Goal: Task Accomplishment & Management: Manage account settings

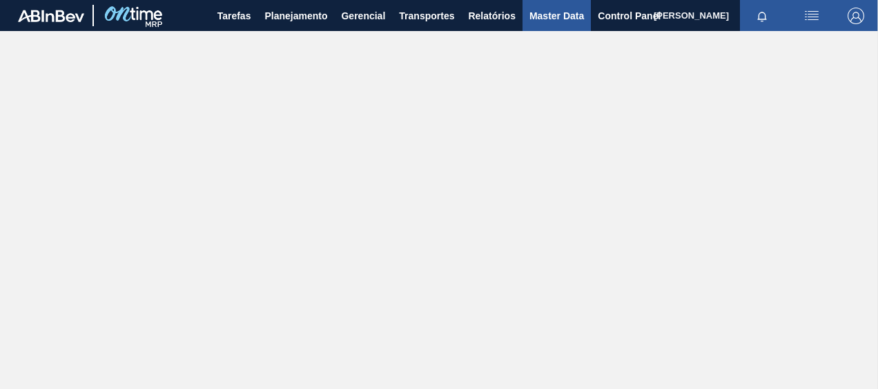
click at [544, 12] on span "Master Data" at bounding box center [556, 16] width 55 height 17
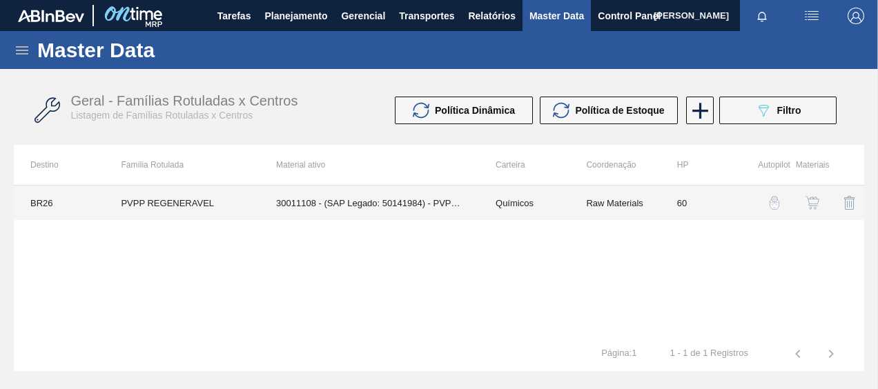
click at [319, 208] on td "30011108 - (SAP Legado: 50141984) - PVPP REGENERABLE / DIVERGAN RS" at bounding box center [368, 203] width 219 height 34
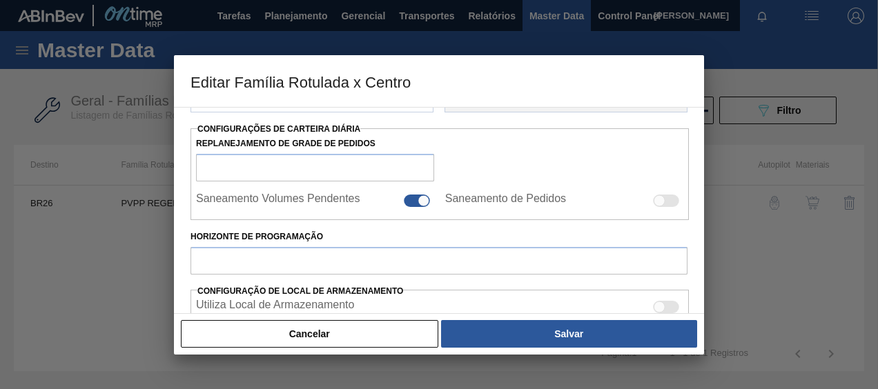
scroll to position [207, 0]
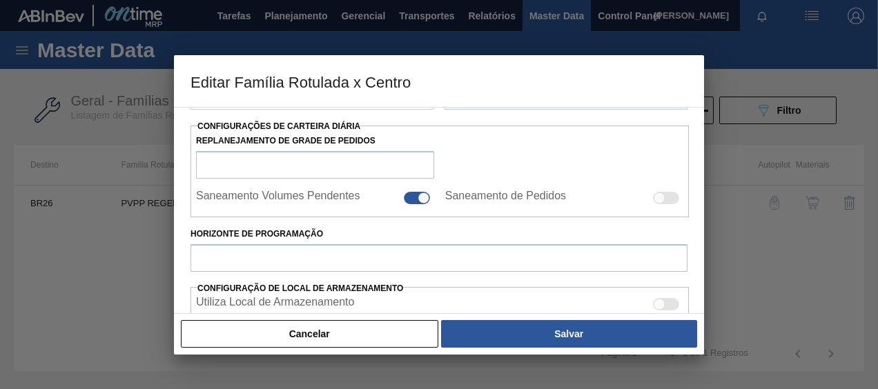
type input "Químicos"
type input "PVPP"
type input "PVPP REGENERAVEL"
type input "BR26 - [GEOGRAPHIC_DATA]"
type input "60"
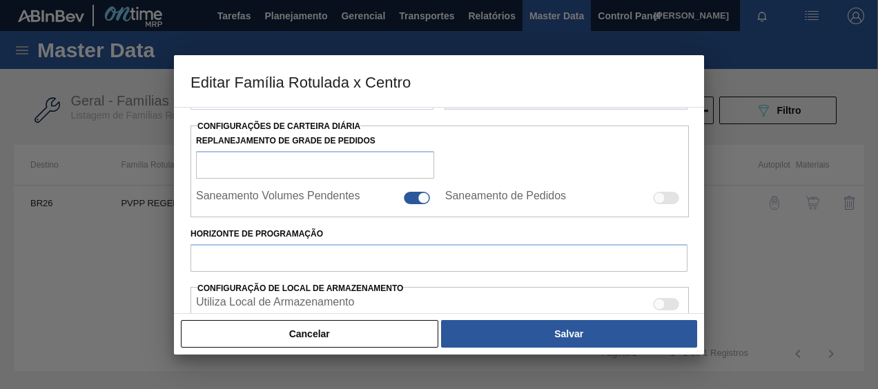
type input "350"
type input "4.000"
type input "50"
type input "2.175,000"
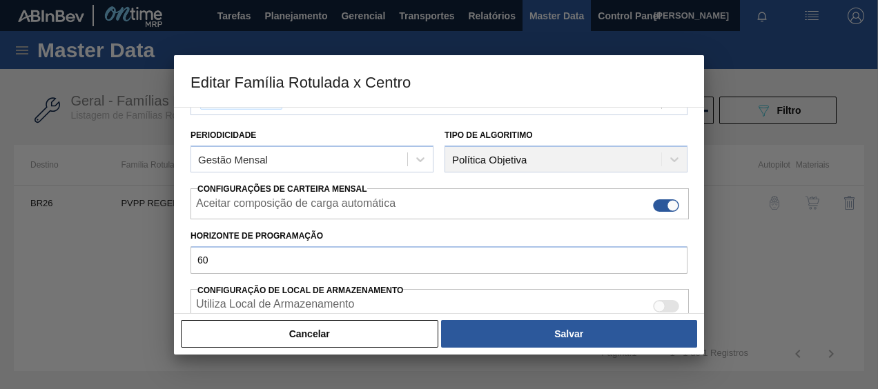
scroll to position [79, 0]
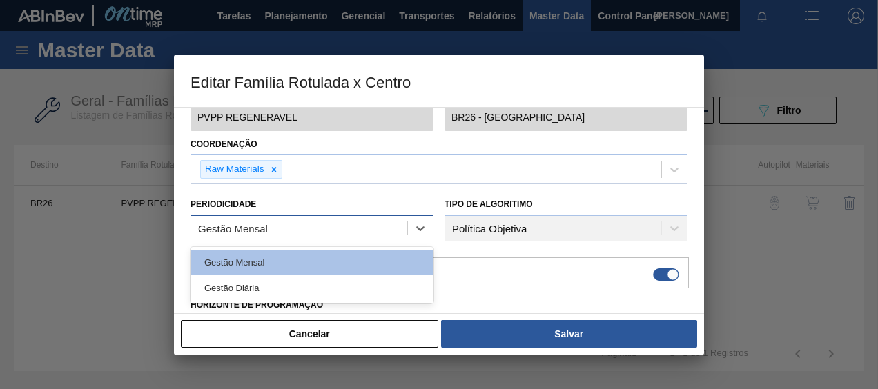
click at [333, 223] on div "Gestão Mensal" at bounding box center [299, 229] width 216 height 20
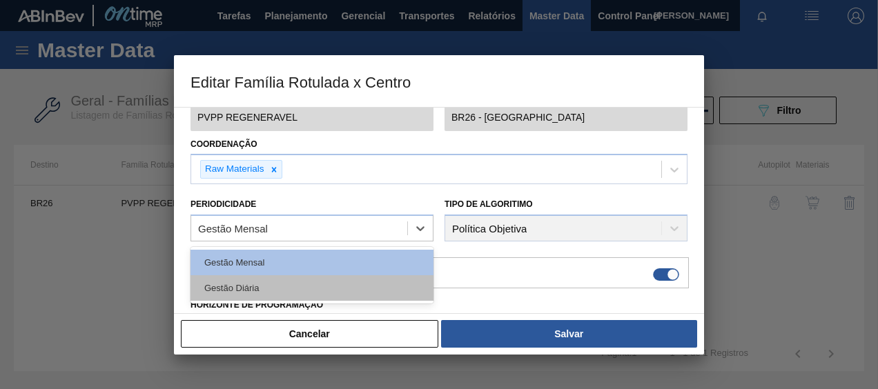
click at [283, 286] on div "Gestão Diária" at bounding box center [311, 288] width 243 height 26
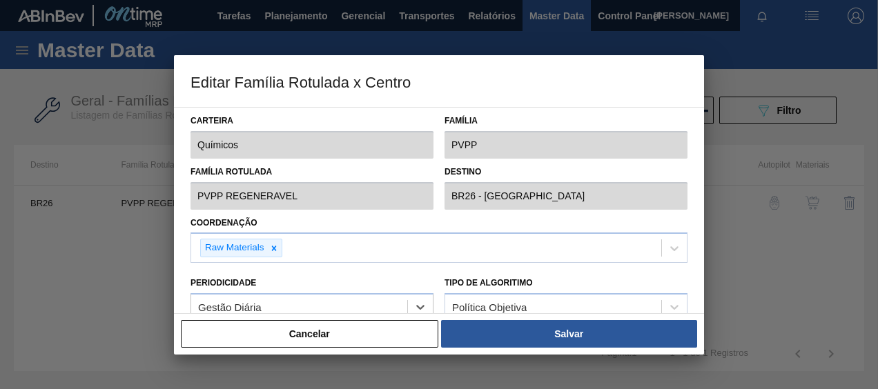
scroll to position [0, 0]
click at [281, 332] on button "Cancelar" at bounding box center [309, 334] width 257 height 28
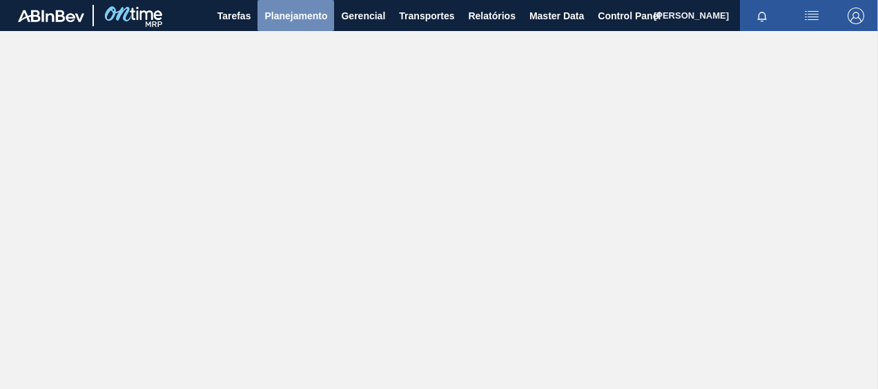
click at [297, 15] on span "Planejamento" at bounding box center [295, 16] width 63 height 17
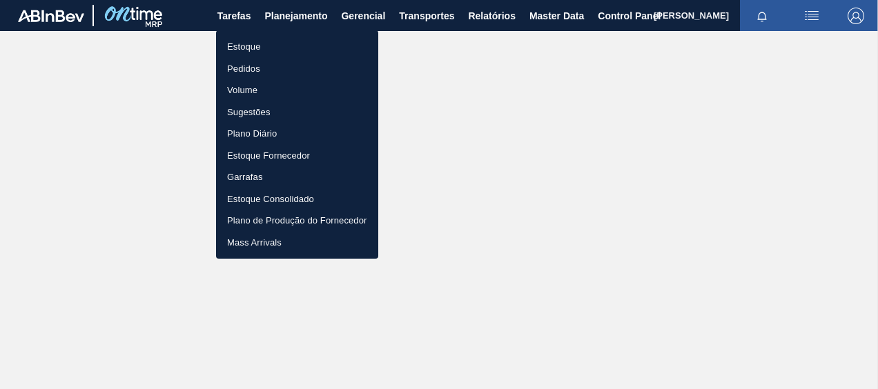
click at [252, 42] on li "Estoque" at bounding box center [297, 47] width 162 height 22
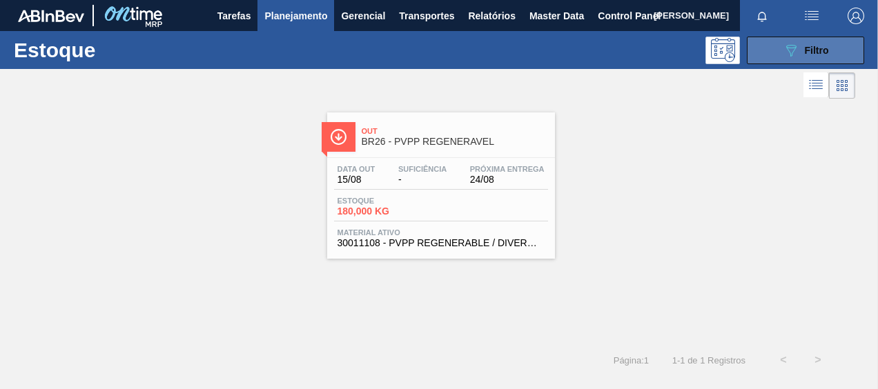
click at [802, 60] on button "089F7B8B-B2A5-4AFE-B5C0-19BA573D28AC Filtro" at bounding box center [805, 51] width 117 height 28
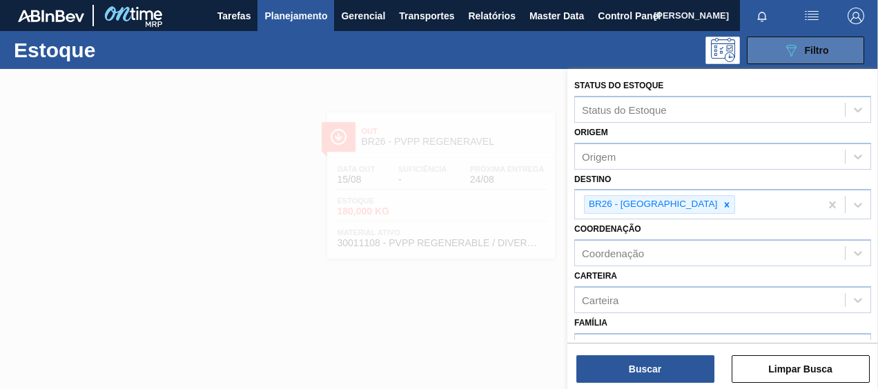
click at [802, 60] on button "089F7B8B-B2A5-4AFE-B5C0-19BA573D28AC Filtro" at bounding box center [805, 51] width 117 height 28
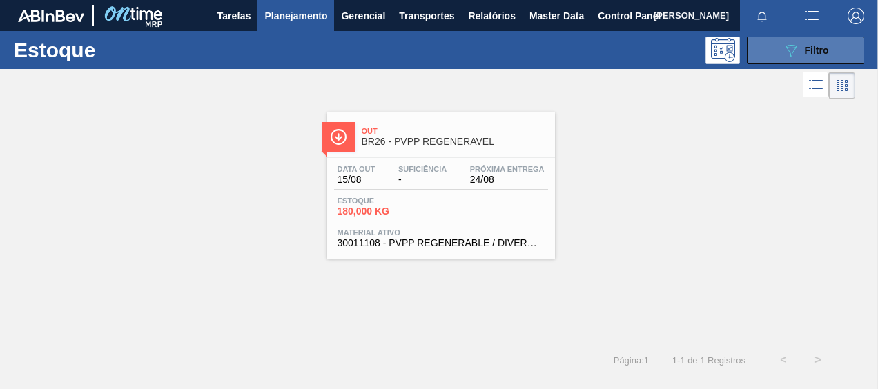
click at [788, 51] on icon "089F7B8B-B2A5-4AFE-B5C0-19BA573D28AC" at bounding box center [790, 50] width 17 height 17
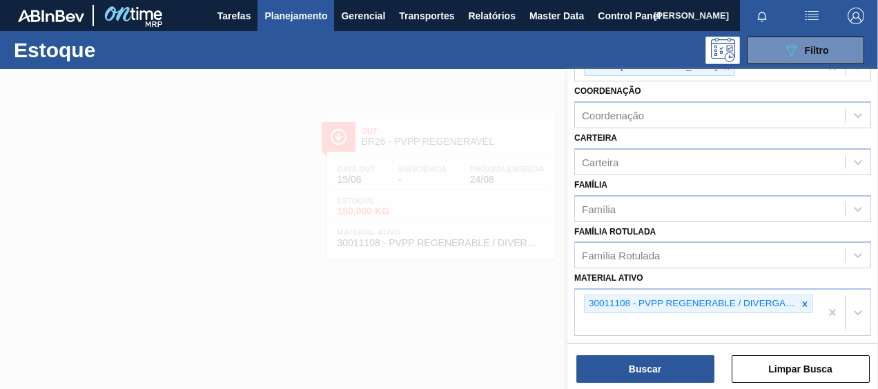
scroll to position [69, 0]
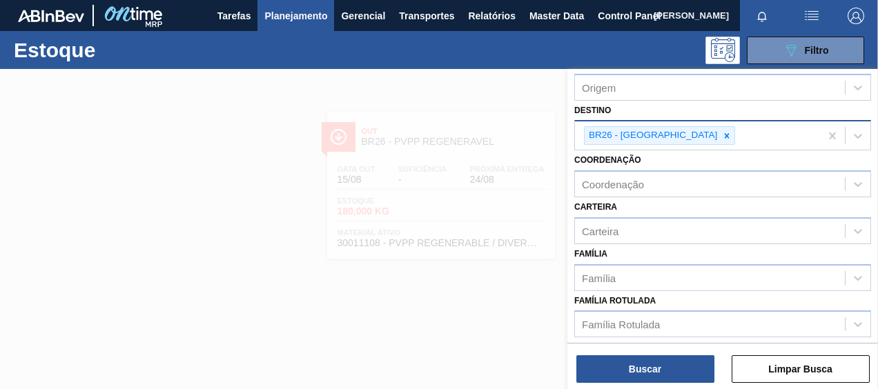
click at [722, 131] on icon at bounding box center [727, 136] width 10 height 10
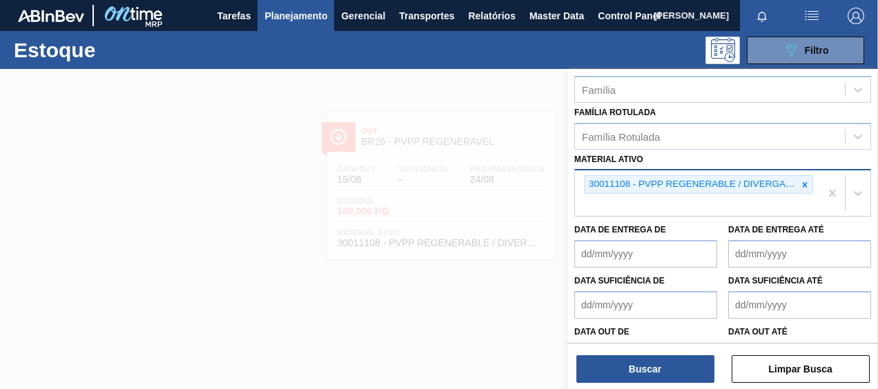
scroll to position [276, 0]
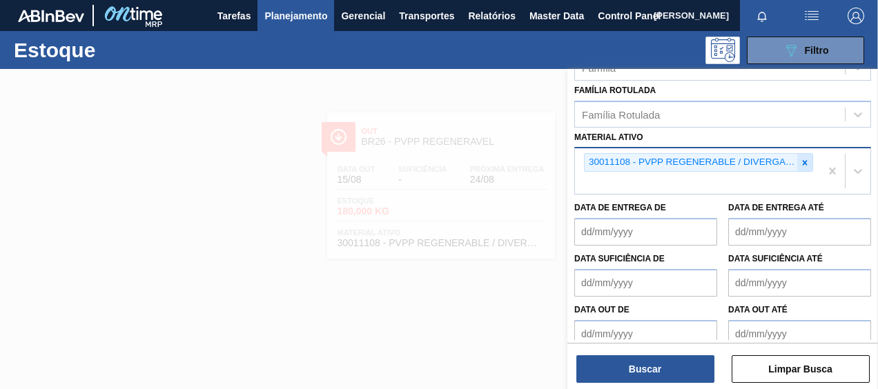
click at [807, 165] on icon at bounding box center [805, 163] width 10 height 10
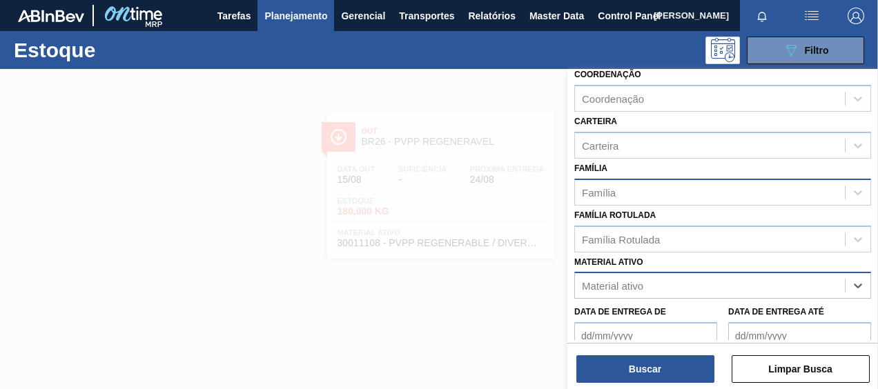
scroll to position [130, 0]
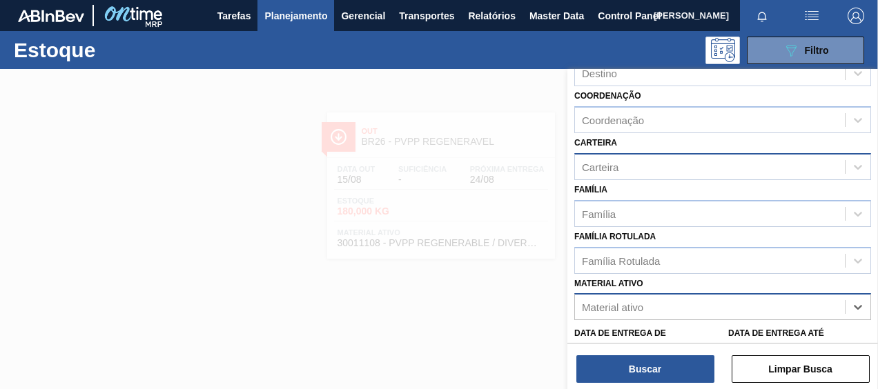
click at [607, 166] on div "Carteira" at bounding box center [600, 167] width 37 height 12
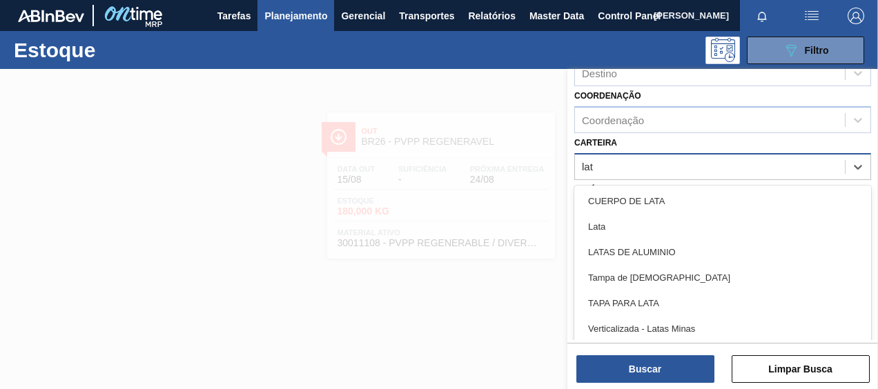
type input "lata"
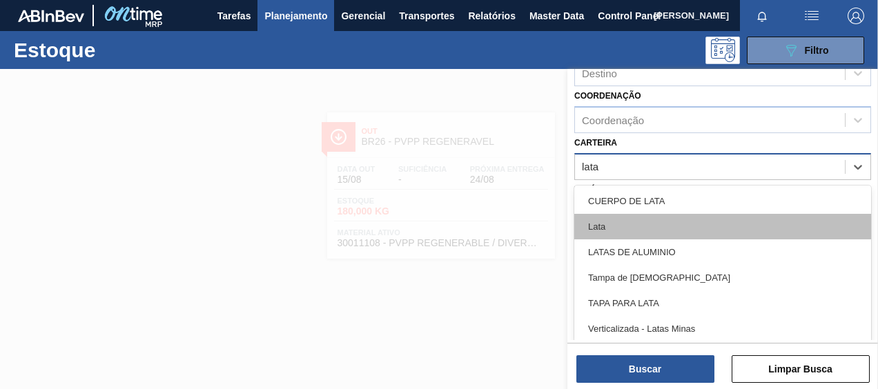
click at [602, 228] on div "Lata" at bounding box center [722, 227] width 297 height 26
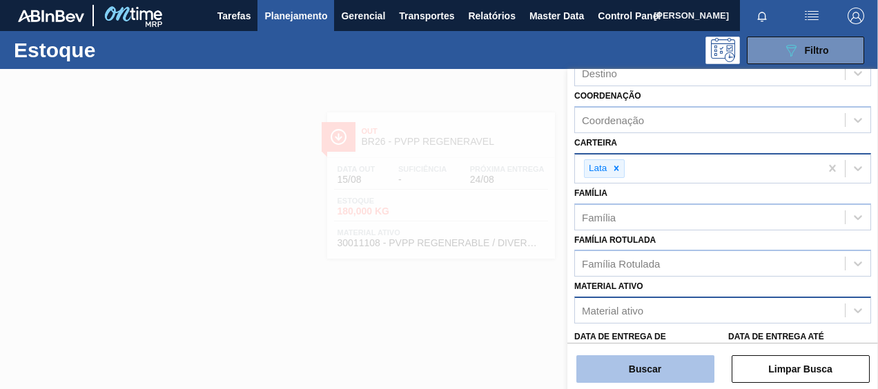
click at [611, 371] on button "Buscar" at bounding box center [645, 369] width 138 height 28
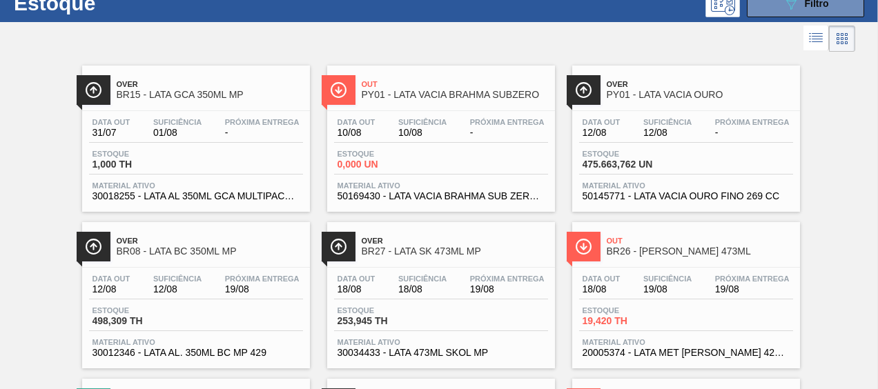
scroll to position [69, 0]
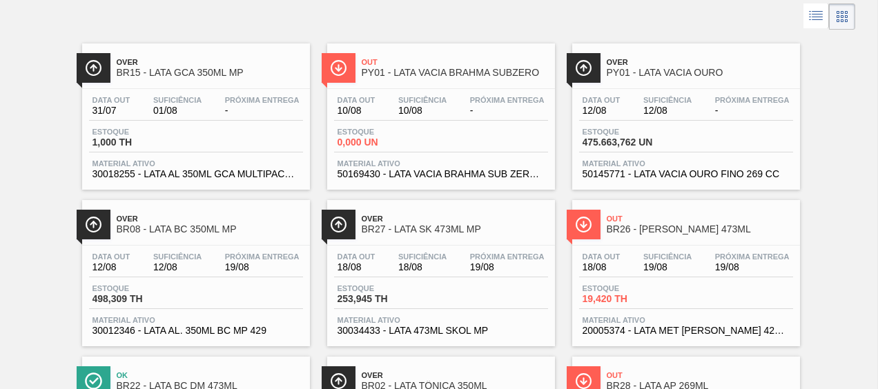
click at [177, 225] on span "BR08 - LATA BC 350ML MP" at bounding box center [210, 229] width 186 height 10
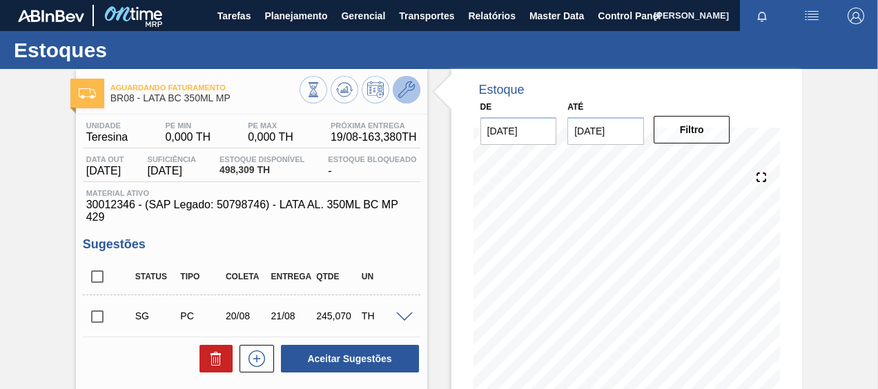
click at [406, 79] on button at bounding box center [407, 90] width 28 height 28
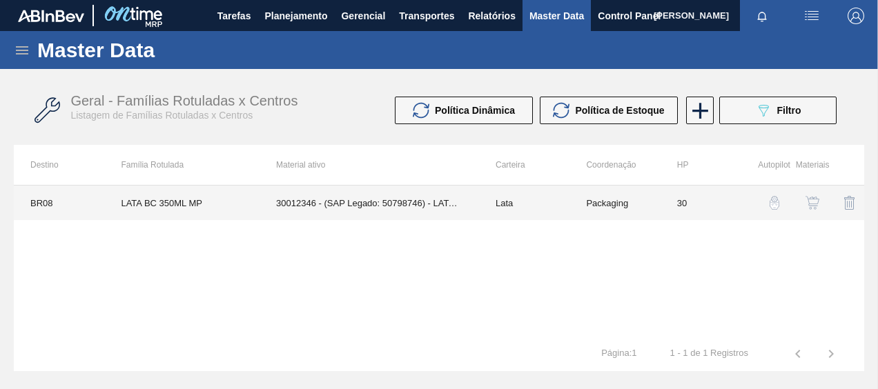
click at [420, 199] on td "30012346 - (SAP Legado: 50798746) - LATA AL. 350ML BC MP 429" at bounding box center [368, 203] width 219 height 34
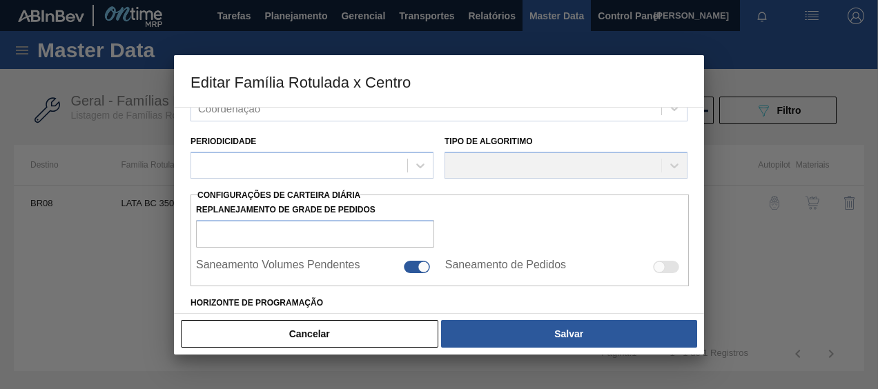
type input "Lata"
type input "LATA BC 350ML MP"
type input "BR08 - Teresina"
type input "0"
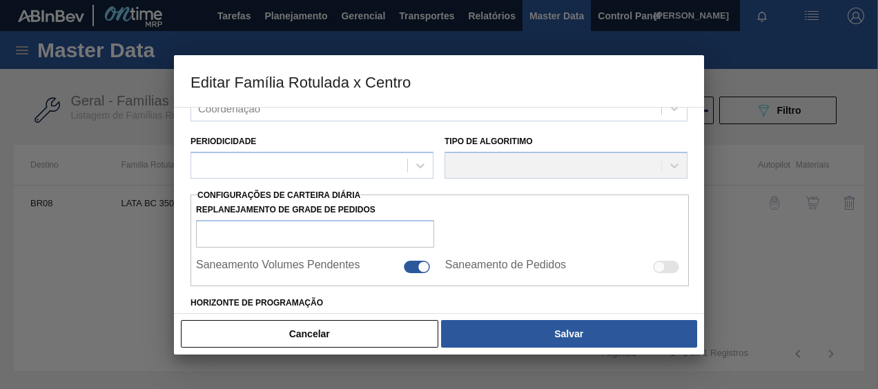
checkbox input "false"
type input "30"
type input "0"
type input "100"
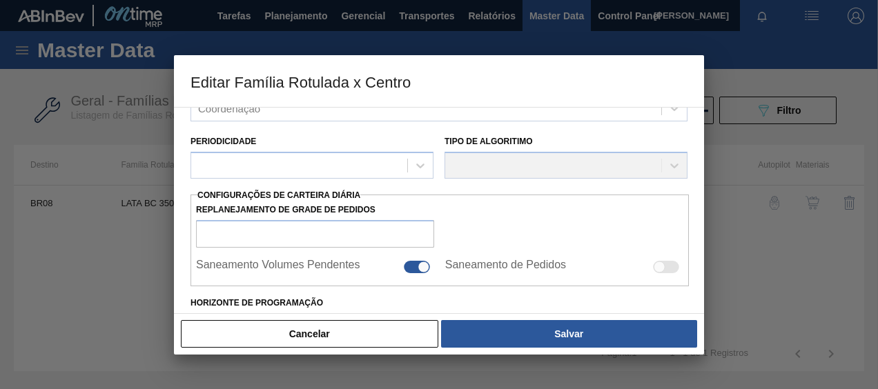
type input "0,000"
checkbox input "true"
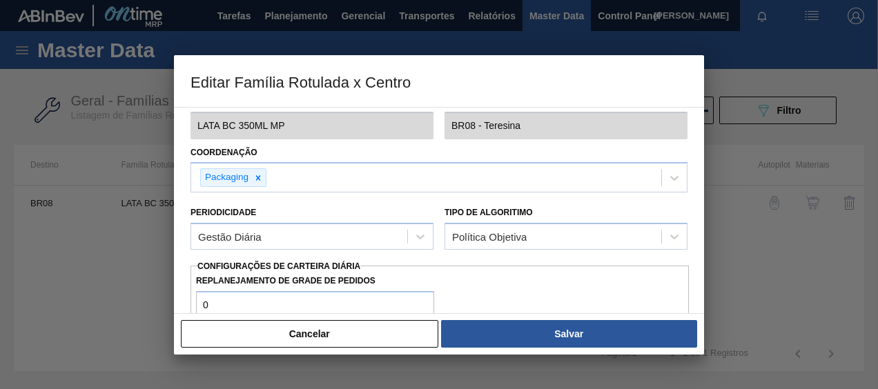
scroll to position [139, 0]
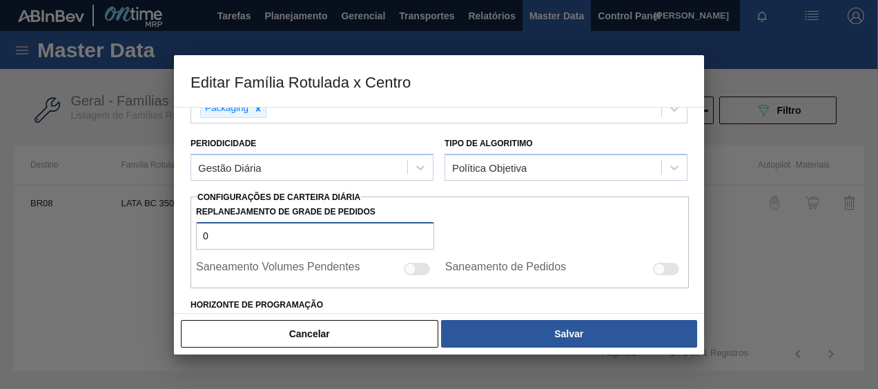
drag, startPoint x: 243, startPoint y: 233, endPoint x: 142, endPoint y: 241, distance: 101.1
click at [142, 241] on div "Editar Família Rotulada x Centro Carteira Lata Família Lata Família Rotulada LA…" at bounding box center [439, 194] width 878 height 389
type input "1"
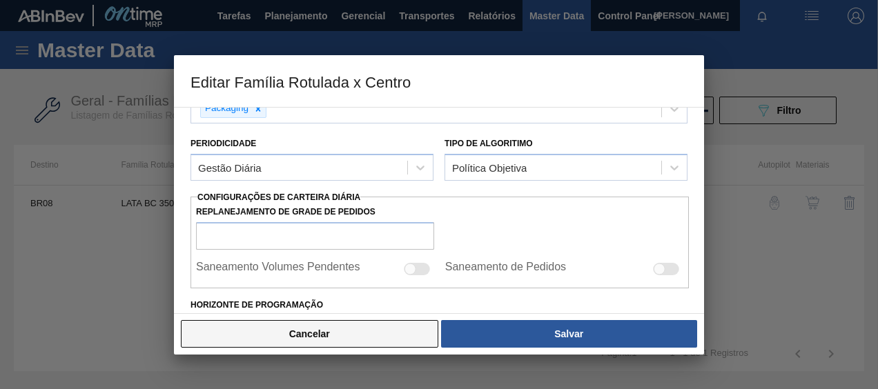
click at [307, 331] on button "Cancelar" at bounding box center [309, 334] width 257 height 28
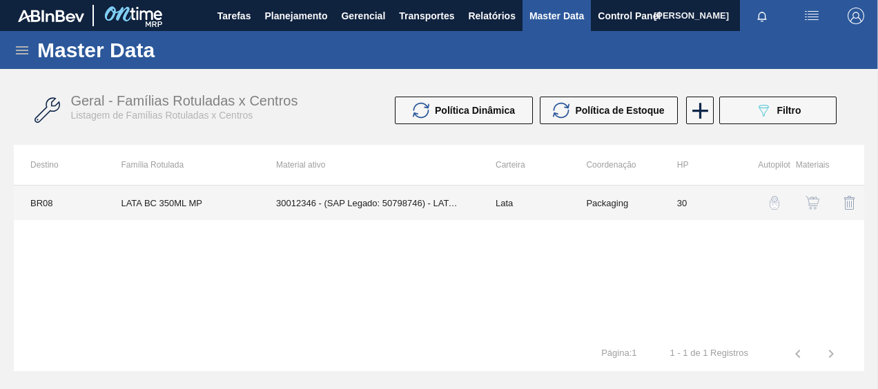
click at [388, 216] on td "30012346 - (SAP Legado: 50798746) - LATA AL. 350ML BC MP 429" at bounding box center [368, 203] width 219 height 34
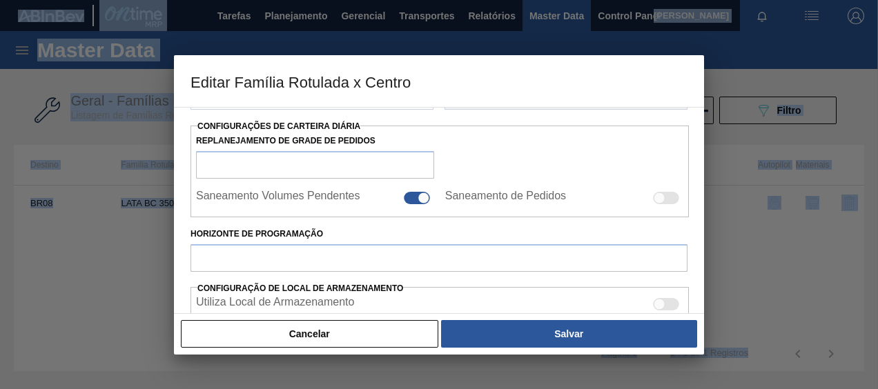
type input "Lata"
type input "LATA BC 350ML MP"
type input "BR08 - Teresina"
type input "0"
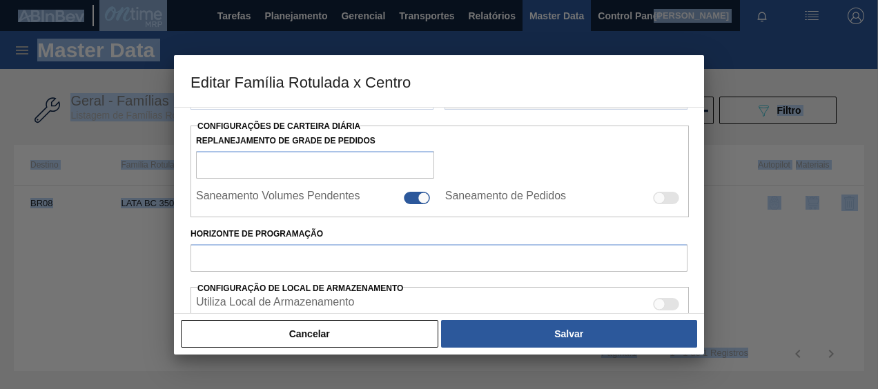
checkbox input "false"
type input "30"
type input "0"
type input "100"
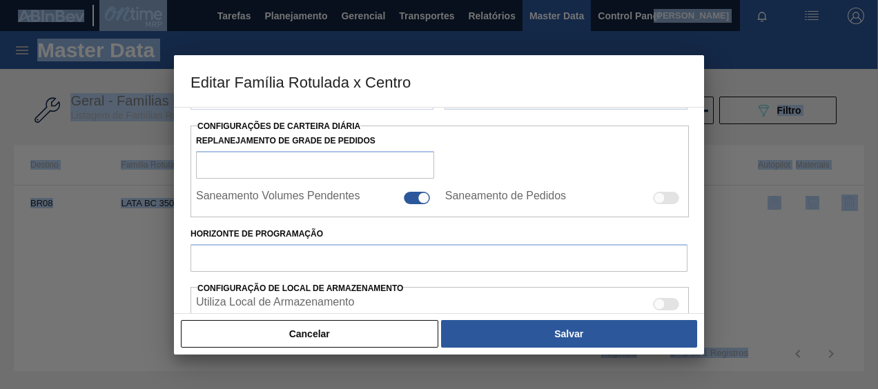
type input "0,000"
checkbox input "true"
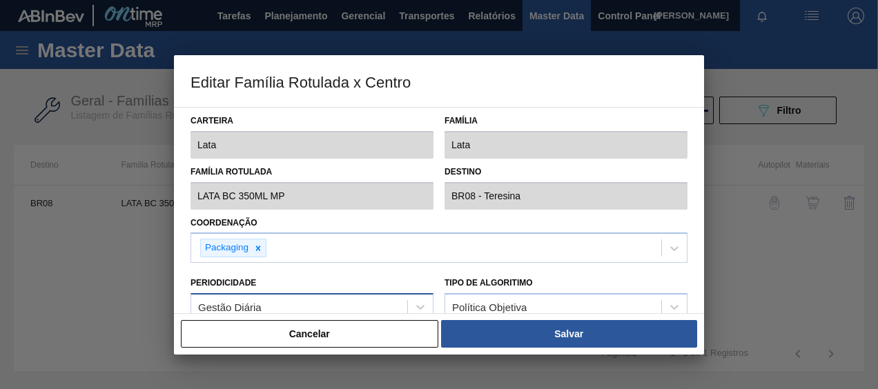
scroll to position [0, 0]
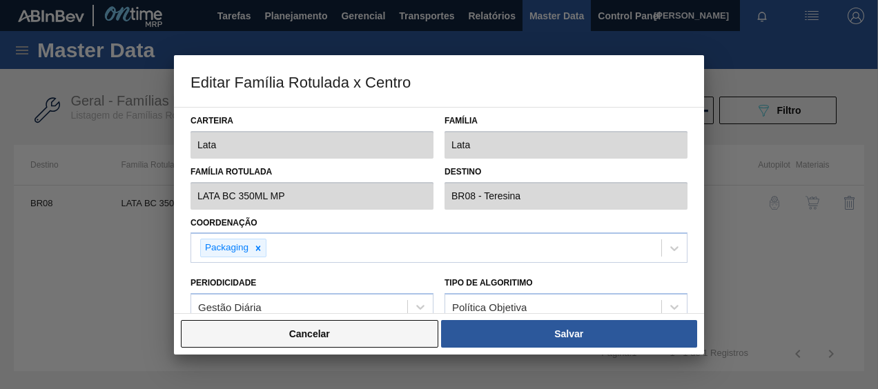
click at [360, 326] on button "Cancelar" at bounding box center [309, 334] width 257 height 28
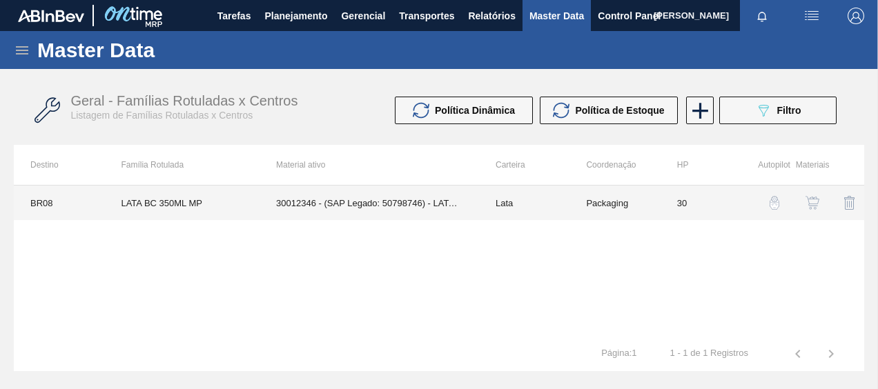
click at [409, 214] on td "30012346 - (SAP Legado: 50798746) - LATA AL. 350ML BC MP 429" at bounding box center [368, 203] width 219 height 34
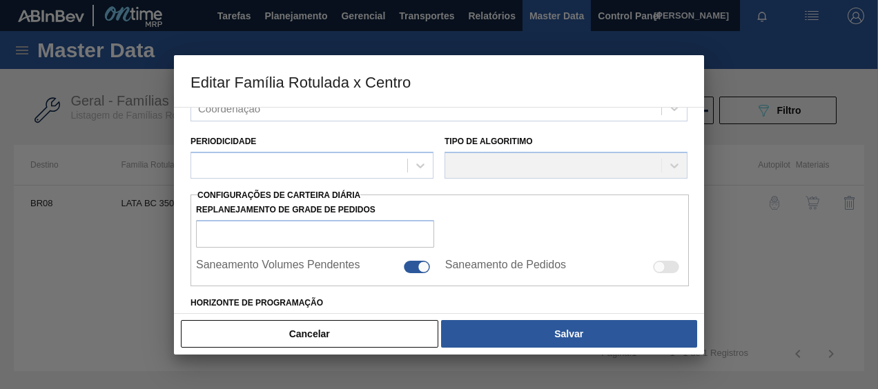
type input "Lata"
type input "LATA BC 350ML MP"
type input "BR08 - Teresina"
type input "0"
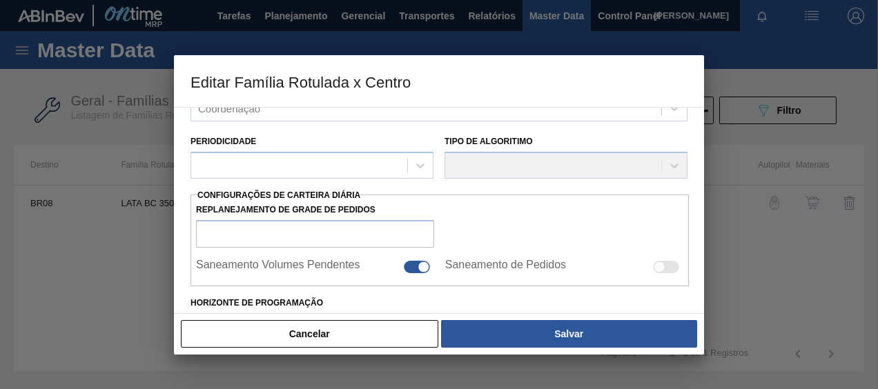
checkbox input "false"
type input "30"
type input "0"
type input "100"
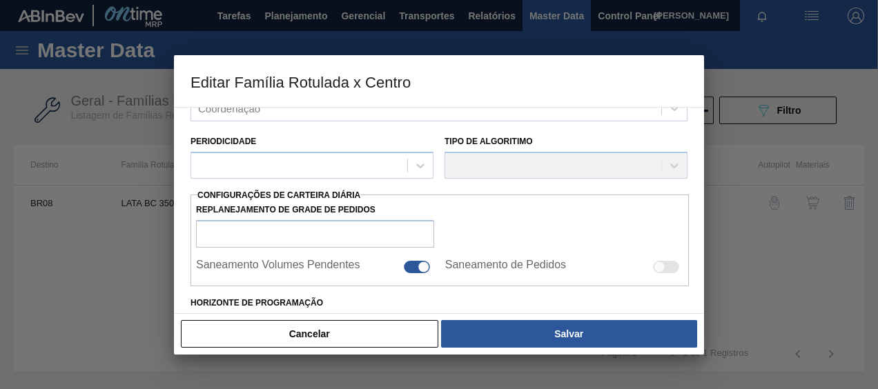
type input "0,000"
checkbox input "true"
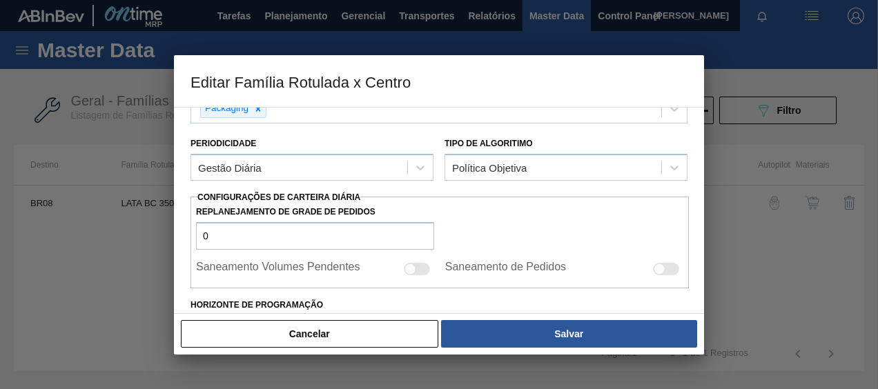
click at [317, 313] on div "Cancelar Salvar" at bounding box center [439, 333] width 530 height 41
click at [317, 318] on div "Cancelar Salvar" at bounding box center [439, 333] width 530 height 41
drag, startPoint x: 317, startPoint y: 319, endPoint x: 318, endPoint y: 327, distance: 8.4
click at [315, 328] on button "Cancelar" at bounding box center [309, 334] width 257 height 28
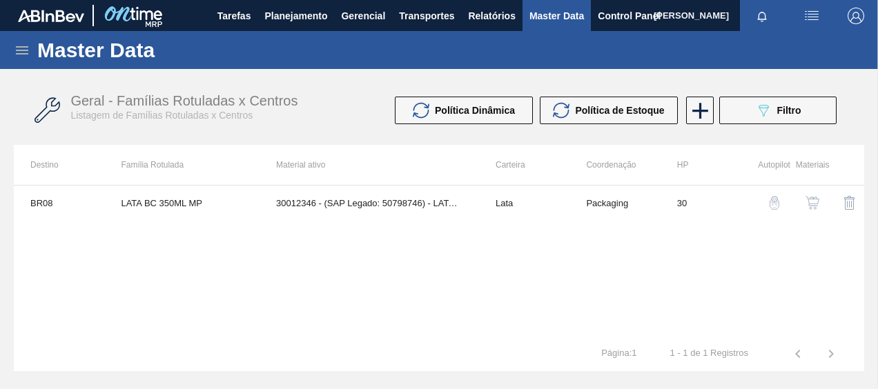
click at [808, 203] on img "button" at bounding box center [812, 203] width 14 height 14
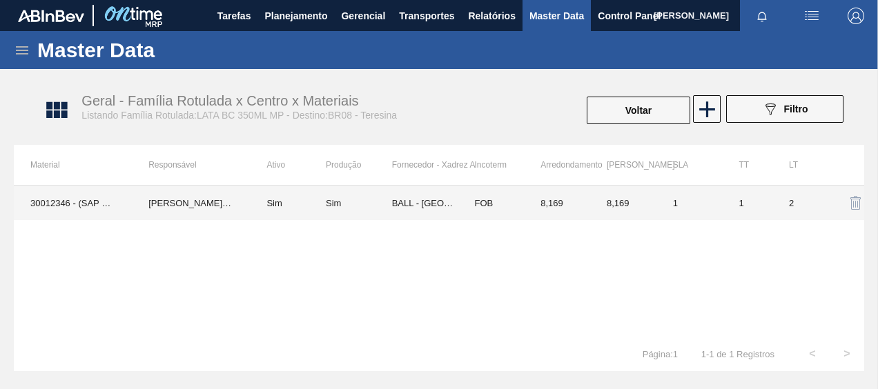
click at [387, 202] on div "Sim" at bounding box center [359, 203] width 66 height 10
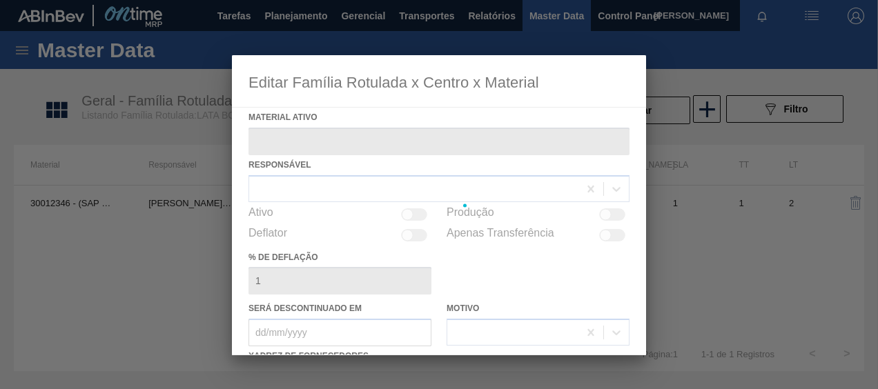
type ativo "30012346 - (SAP Legado: 50798746) - LATA AL. 350ML BC MP 429"
checkbox input "true"
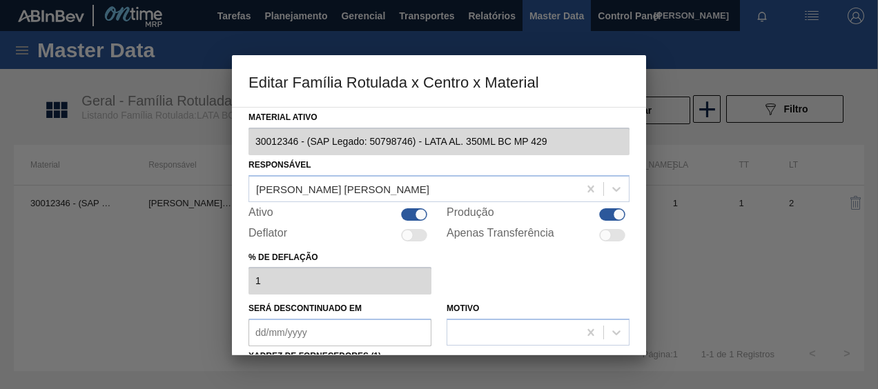
click at [409, 235] on div at bounding box center [408, 235] width 12 height 12
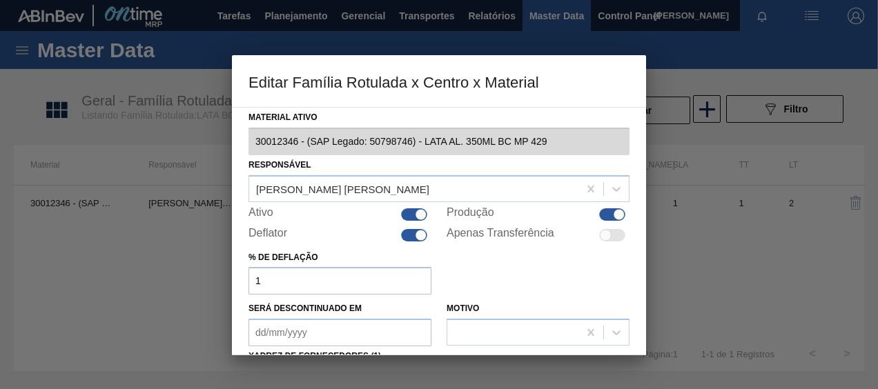
click at [423, 232] on div at bounding box center [421, 235] width 12 height 12
checkbox input "false"
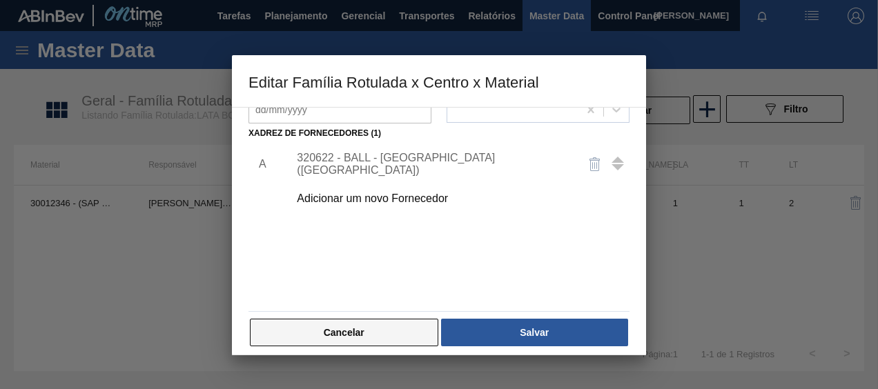
scroll to position [232, 0]
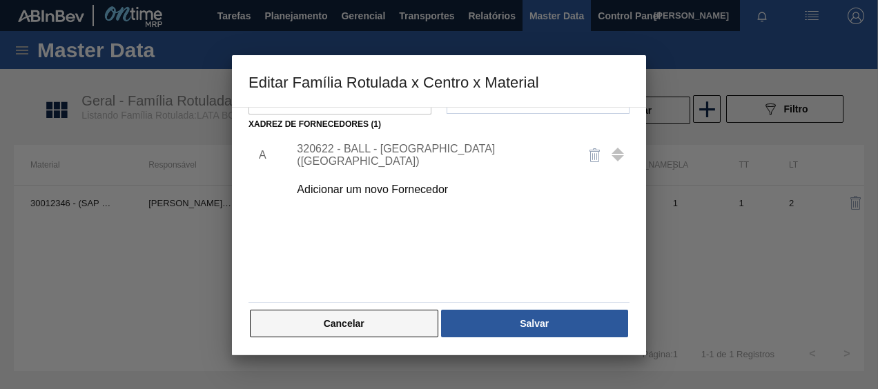
click at [355, 328] on button "Cancelar" at bounding box center [344, 324] width 188 height 28
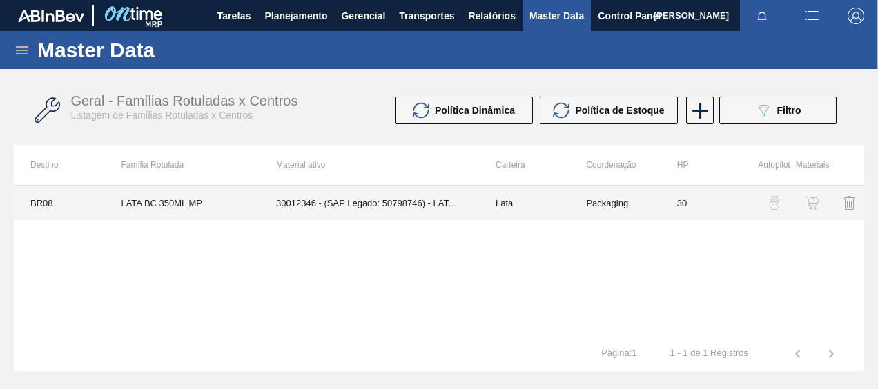
click at [282, 209] on td "30012346 - (SAP Legado: 50798746) - LATA AL. 350ML BC MP 429" at bounding box center [368, 203] width 219 height 34
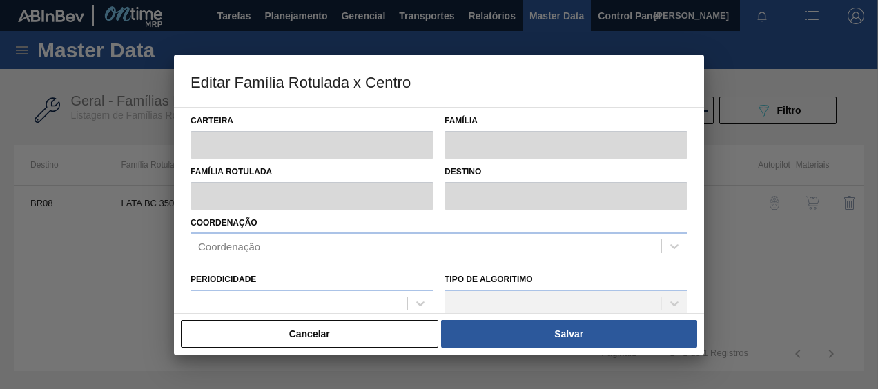
type input "Lata"
type input "LATA BC 350ML MP"
type input "BR08 - Teresina"
type input "0"
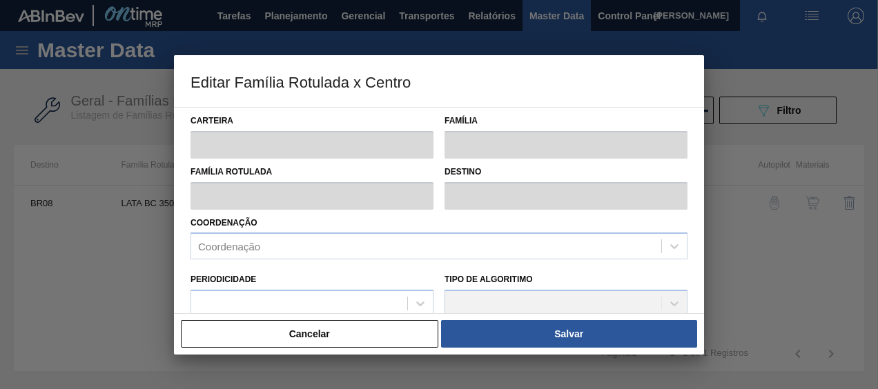
checkbox input "false"
type input "30"
type input "0"
type input "100"
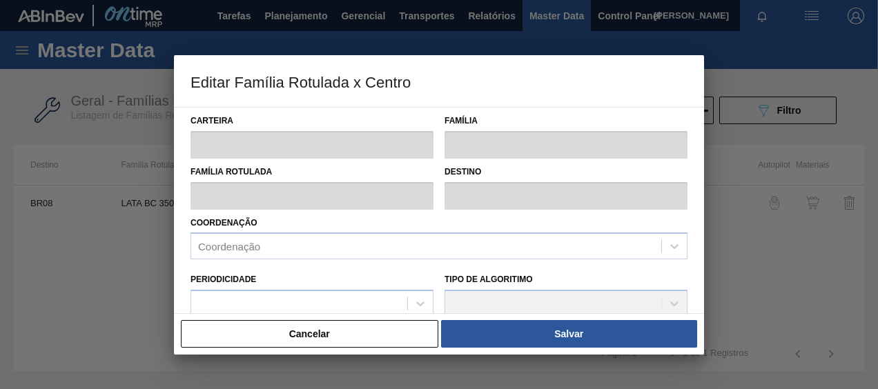
type input "0,000"
checkbox input "true"
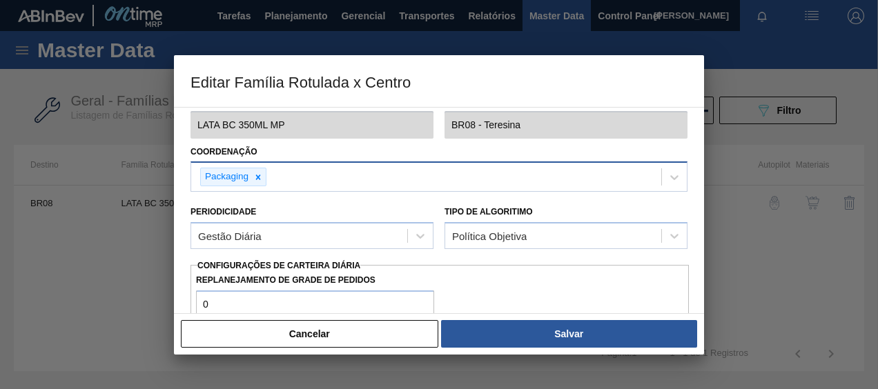
scroll to position [138, 0]
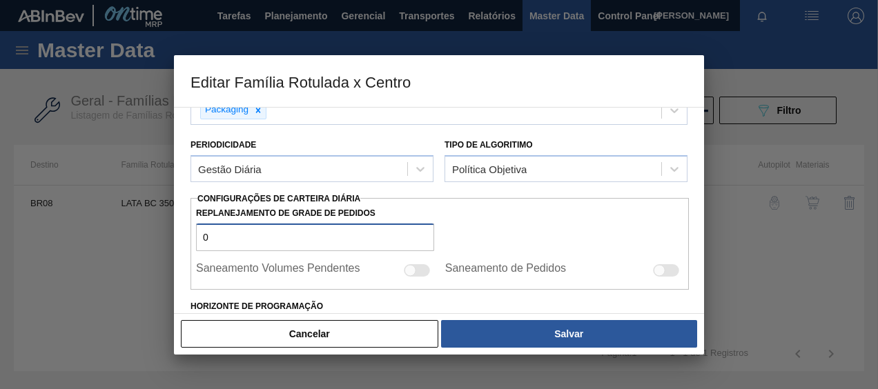
drag, startPoint x: 205, startPoint y: 226, endPoint x: 171, endPoint y: 224, distance: 33.8
click at [171, 224] on div "Editar Família Rotulada x Centro Carteira Lata Família Lata Família Rotulada LA…" at bounding box center [439, 194] width 878 height 389
click at [210, 233] on input "0" at bounding box center [315, 238] width 238 height 28
type input "1"
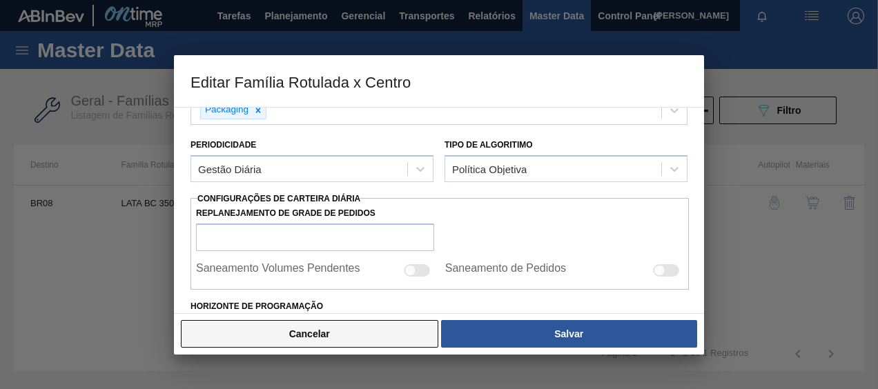
click at [312, 342] on button "Cancelar" at bounding box center [309, 334] width 257 height 28
